Goal: Find specific page/section: Find specific page/section

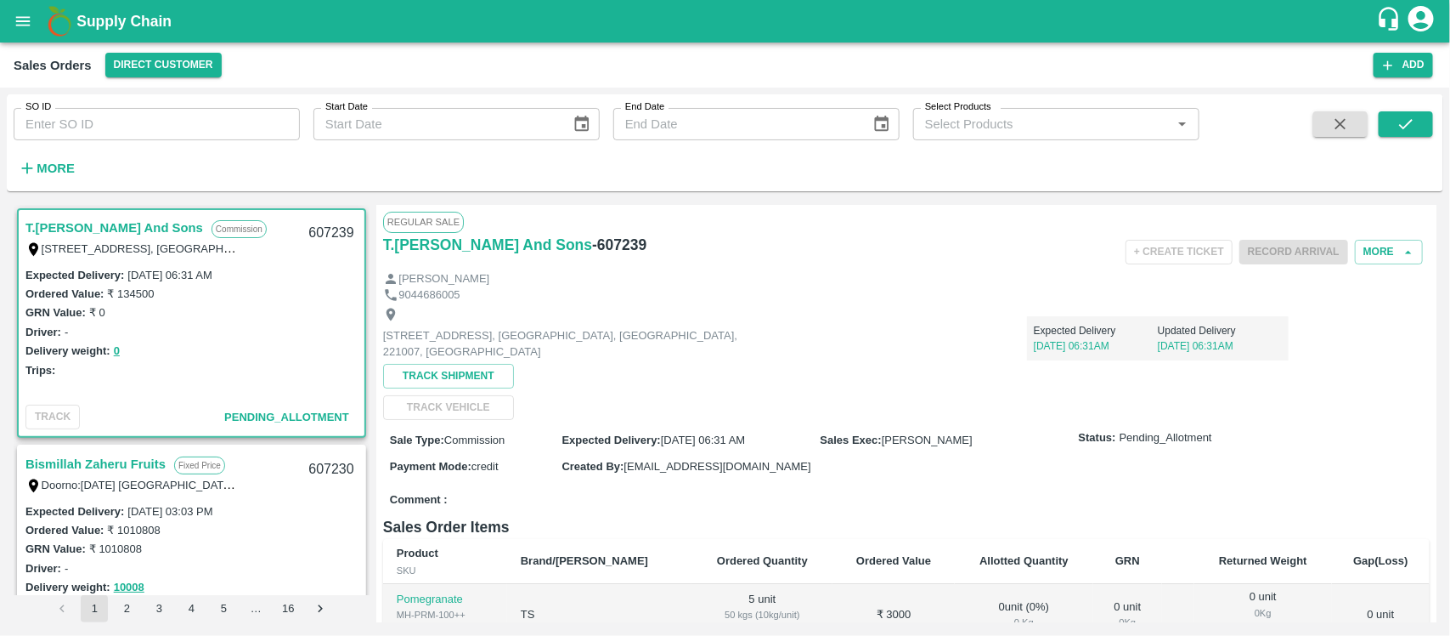
click at [153, 113] on input "SO ID" at bounding box center [157, 124] width 286 height 32
paste input "606250"
type input "606250"
click at [1405, 117] on icon "submit" at bounding box center [1406, 124] width 19 height 19
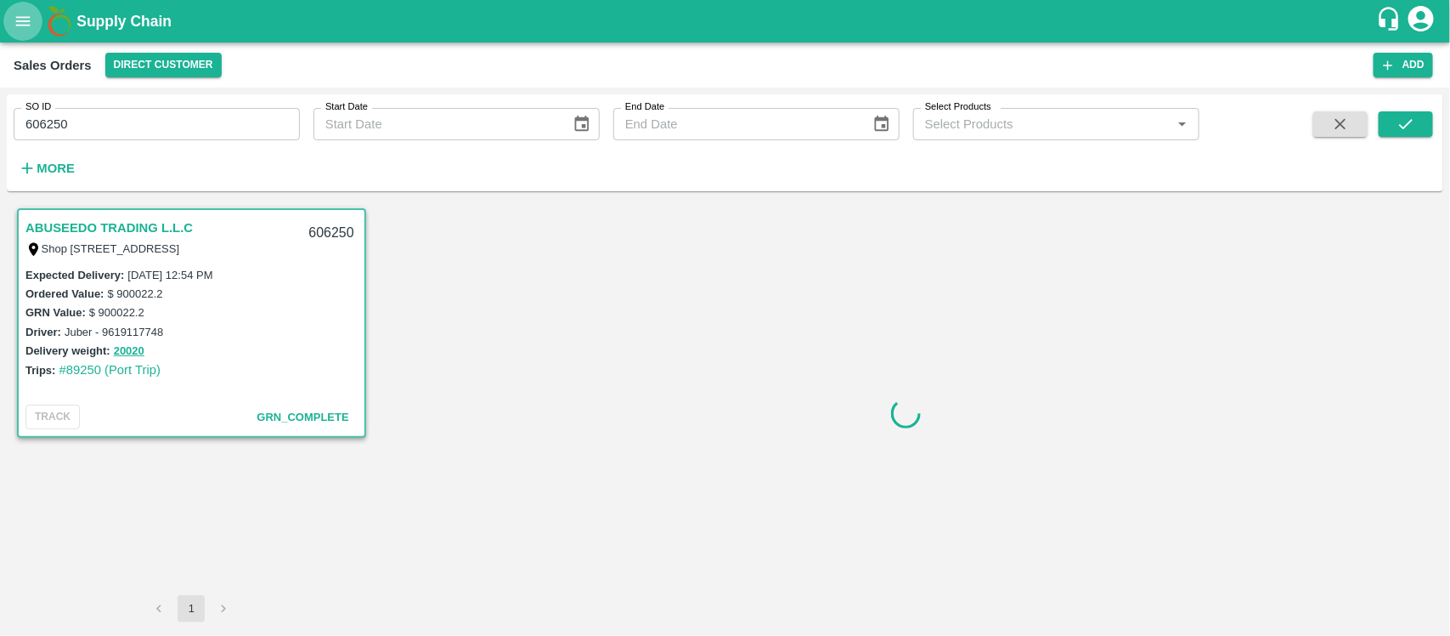
click at [31, 15] on icon "open drawer" at bounding box center [23, 21] width 19 height 19
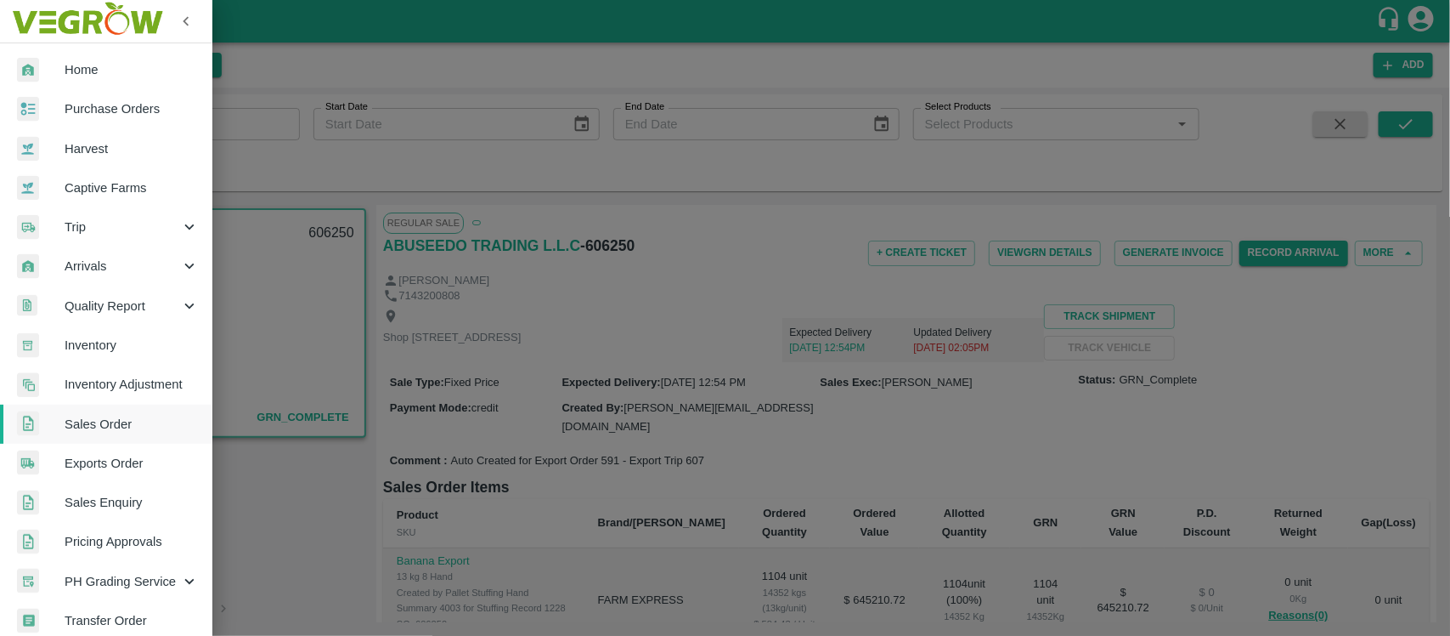
click at [130, 469] on span "Exports Order" at bounding box center [132, 463] width 134 height 19
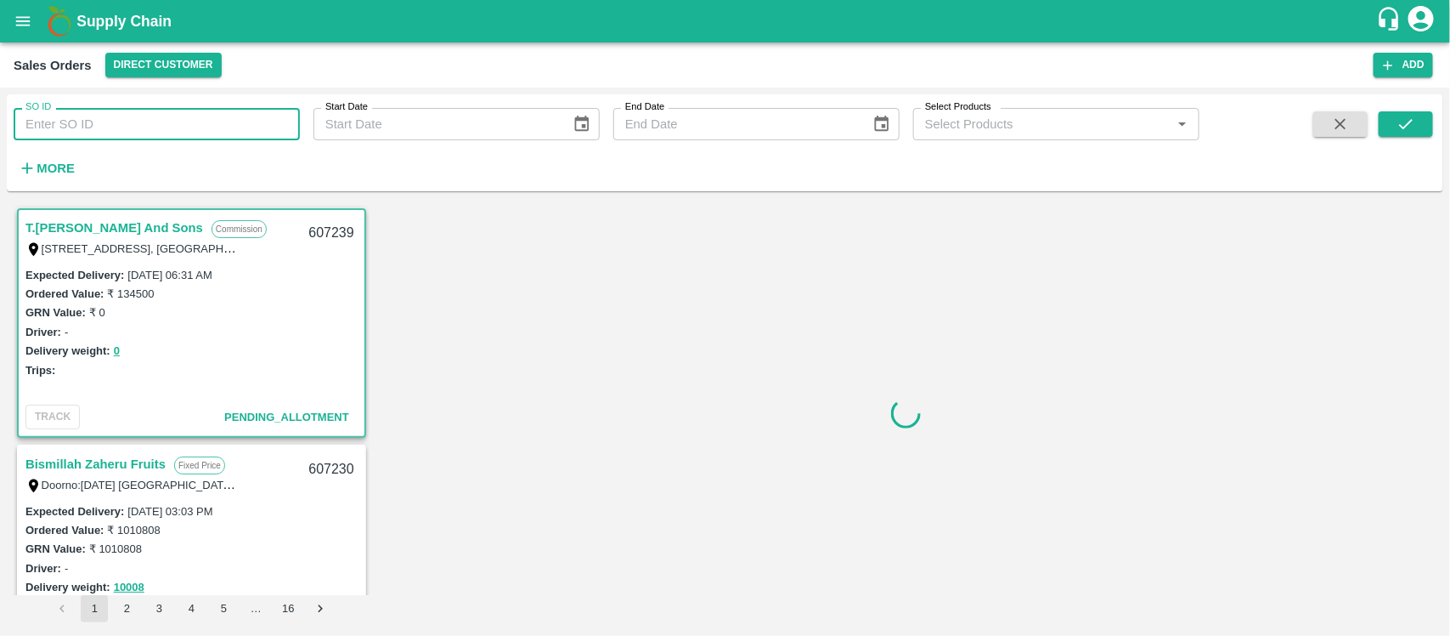
click at [128, 120] on input "SO ID" at bounding box center [157, 124] width 286 height 32
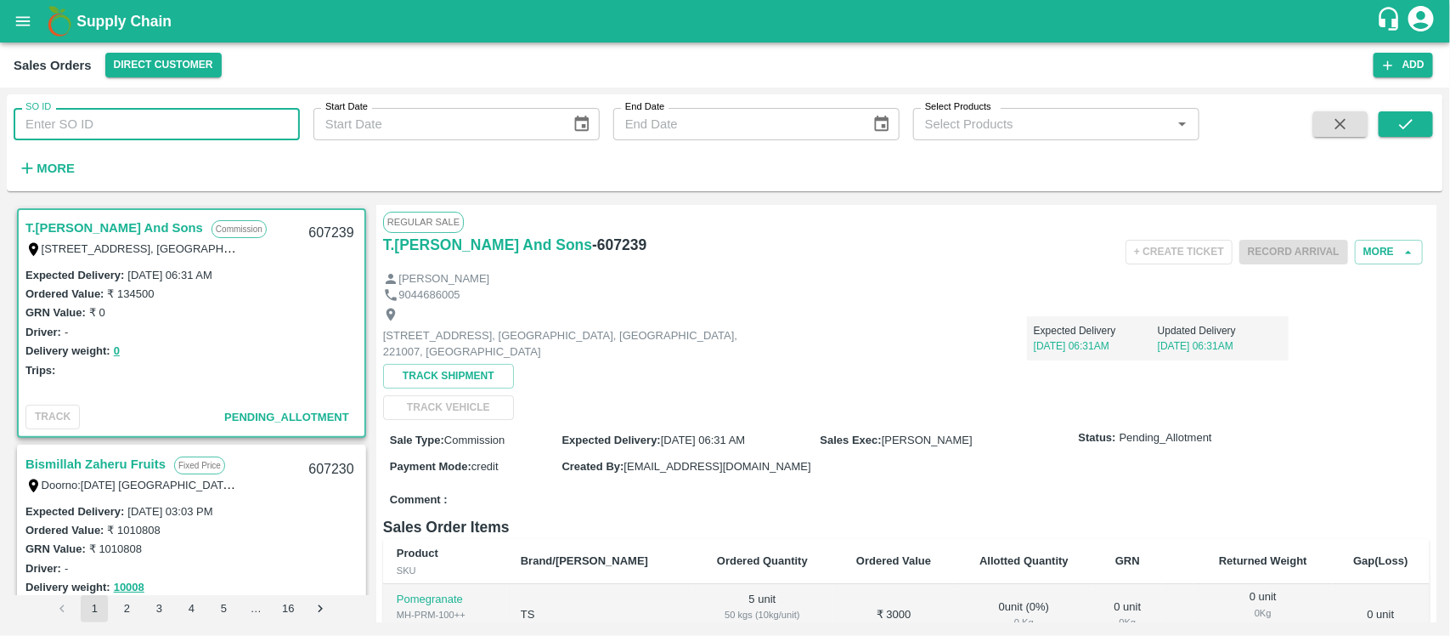
paste input "606250"
type input "606250"
click at [1424, 120] on button "submit" at bounding box center [1406, 123] width 54 height 25
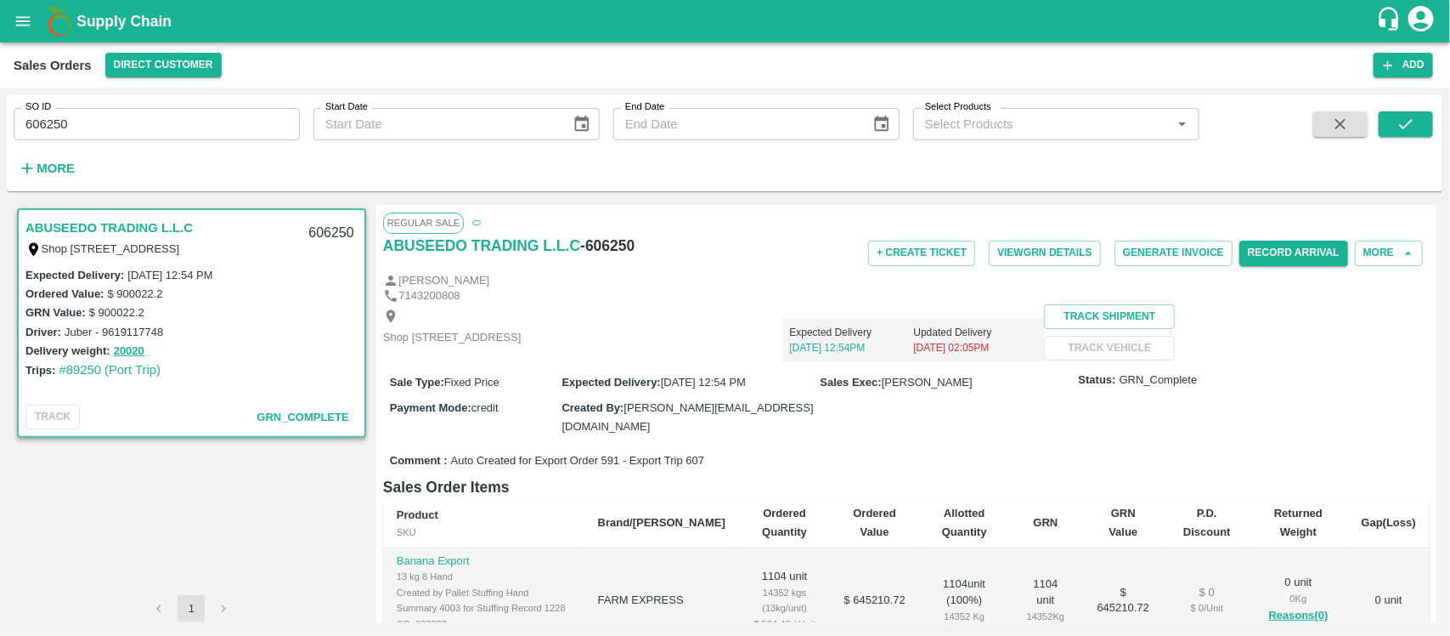
click at [26, 26] on icon "open drawer" at bounding box center [23, 21] width 19 height 19
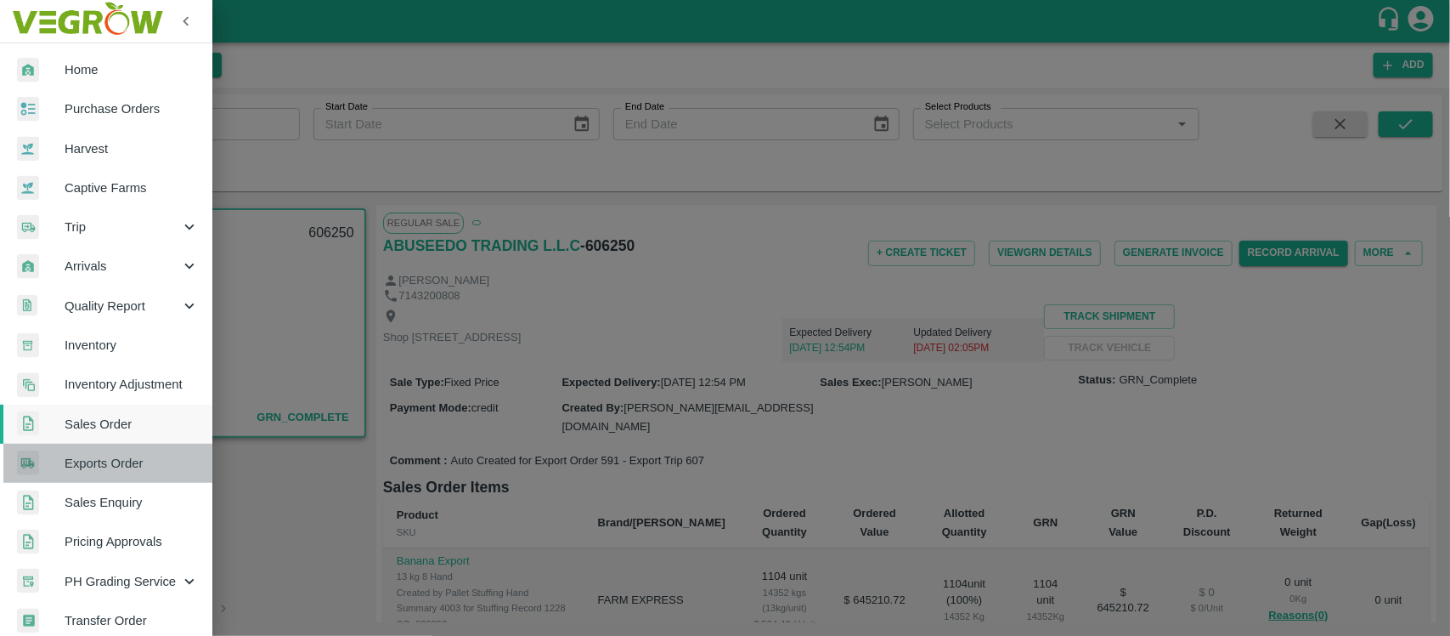
click at [139, 464] on span "Exports Order" at bounding box center [132, 463] width 134 height 19
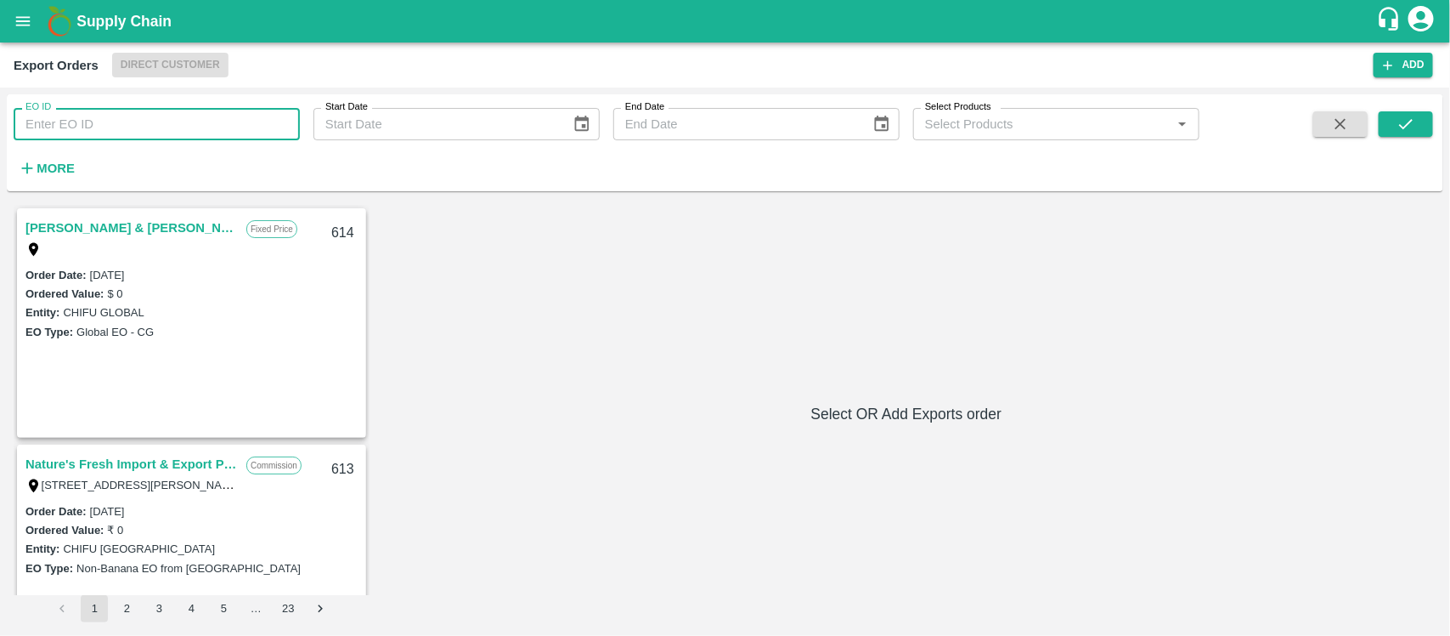
drag, startPoint x: 151, startPoint y: 134, endPoint x: 160, endPoint y: 139, distance: 9.5
click at [151, 134] on input "EO ID" at bounding box center [157, 124] width 286 height 32
type input "591"
click at [1411, 126] on icon "submit" at bounding box center [1406, 124] width 19 height 19
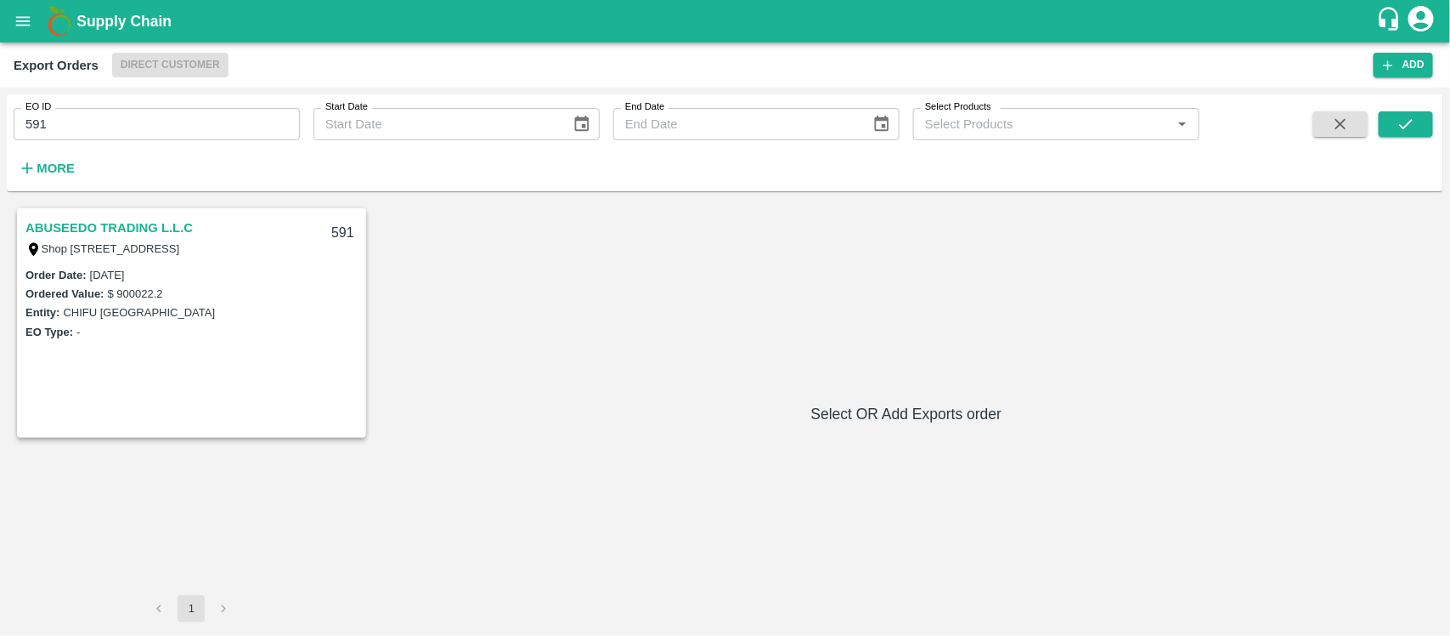
click at [170, 228] on link "ABUSEEDO TRADING L.L.C" at bounding box center [108, 228] width 167 height 22
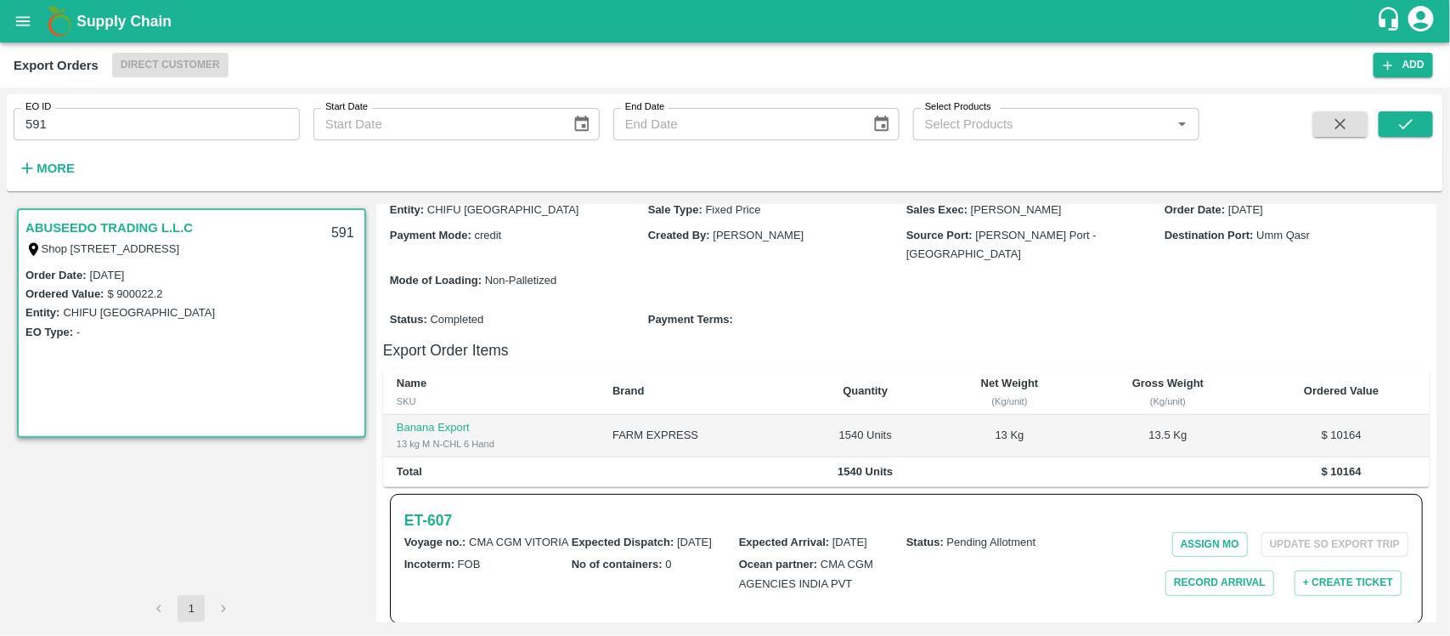
scroll to position [300, 0]
